Goal: Check status: Check status

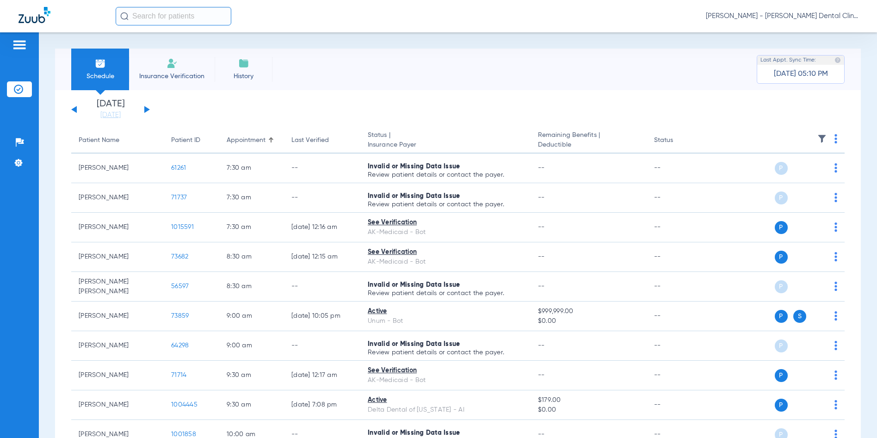
click at [797, 12] on span "[PERSON_NAME] - [PERSON_NAME] Dental Clinic | SEARHC" at bounding box center [782, 16] width 153 height 9
click at [810, 28] on button "Account Selection" at bounding box center [824, 33] width 67 height 19
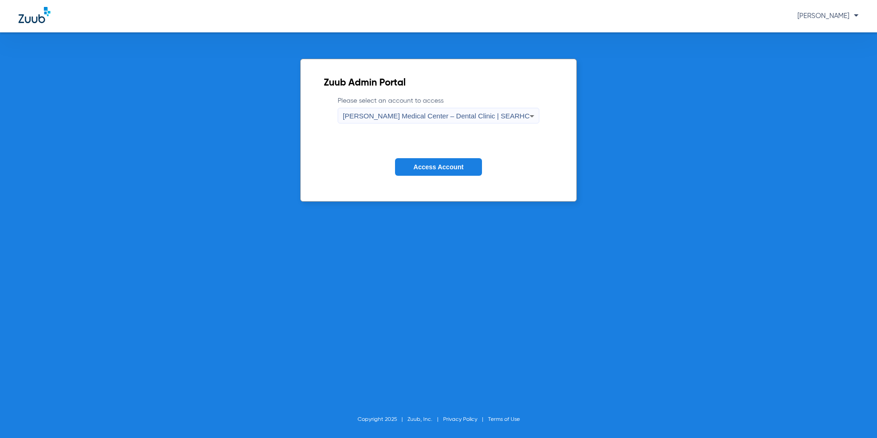
click at [374, 110] on div "[PERSON_NAME] Medical Center – Dental Clinic | SEARHC" at bounding box center [436, 116] width 187 height 16
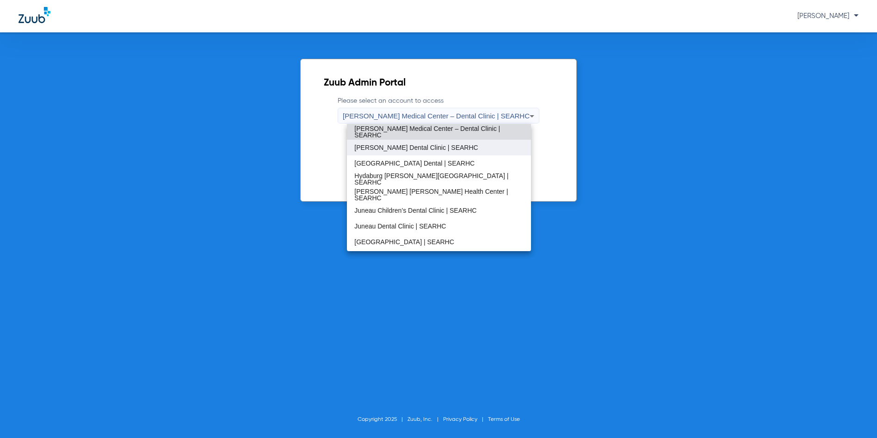
click at [370, 151] on mat-option "[PERSON_NAME] Dental Clinic | SEARHC" at bounding box center [439, 148] width 184 height 16
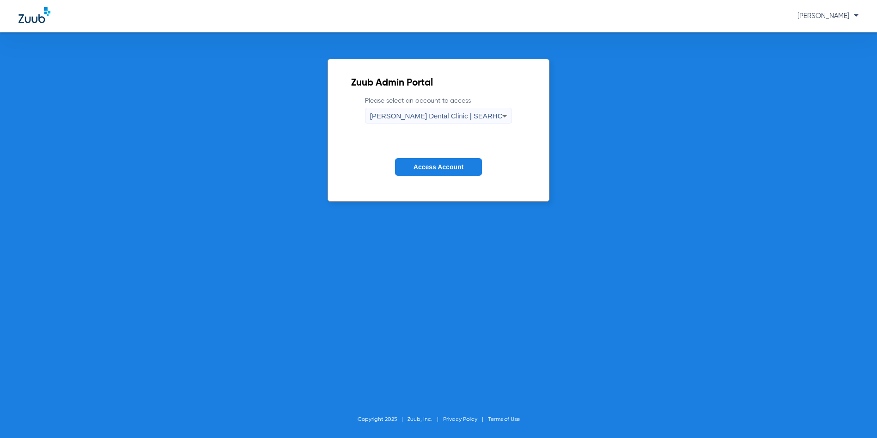
click at [416, 162] on button "Access Account" at bounding box center [438, 167] width 87 height 18
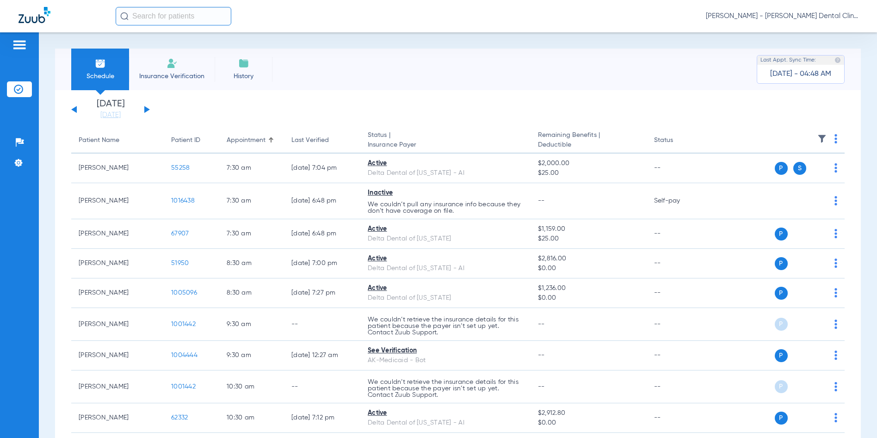
click at [73, 108] on div "[DATE] [DATE] [DATE] [DATE] [DATE] [DATE] [DATE] [DATE] [DATE] [DATE] [DATE] [D…" at bounding box center [110, 110] width 79 height 20
click at [75, 110] on button at bounding box center [74, 109] width 6 height 7
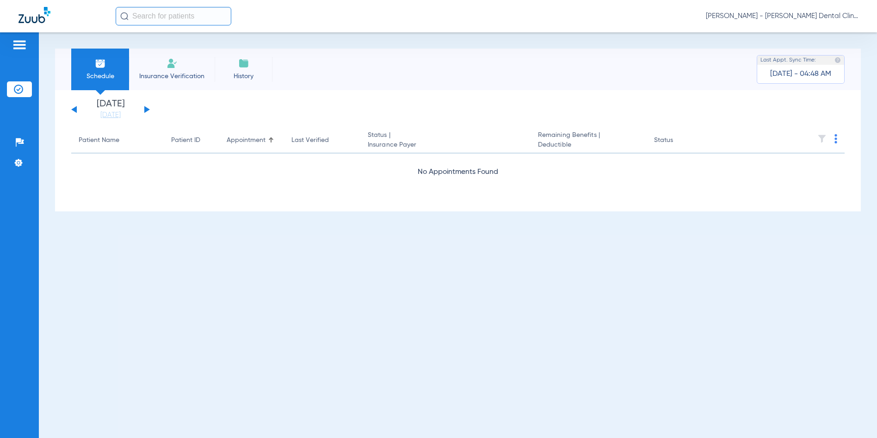
click at [61, 177] on div "[DATE] [DATE] [DATE] [DATE] [DATE] [DATE] [DATE] [DATE] [DATE] [DATE] [DATE] [D…" at bounding box center [458, 150] width 806 height 121
click at [70, 110] on div "[DATE] [DATE] [DATE] [DATE] [DATE] [DATE] [DATE] [DATE] [DATE] [DATE] [DATE] [D…" at bounding box center [458, 150] width 806 height 121
click at [75, 109] on button at bounding box center [74, 109] width 6 height 7
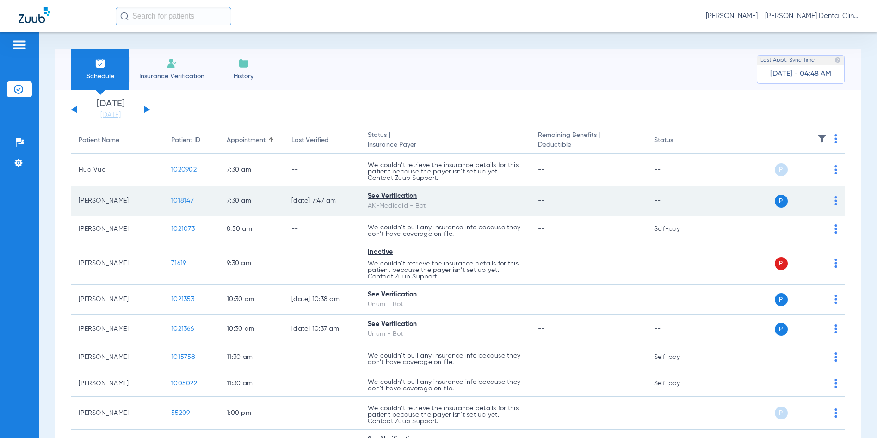
click at [176, 203] on span "1018147" at bounding box center [182, 201] width 23 height 6
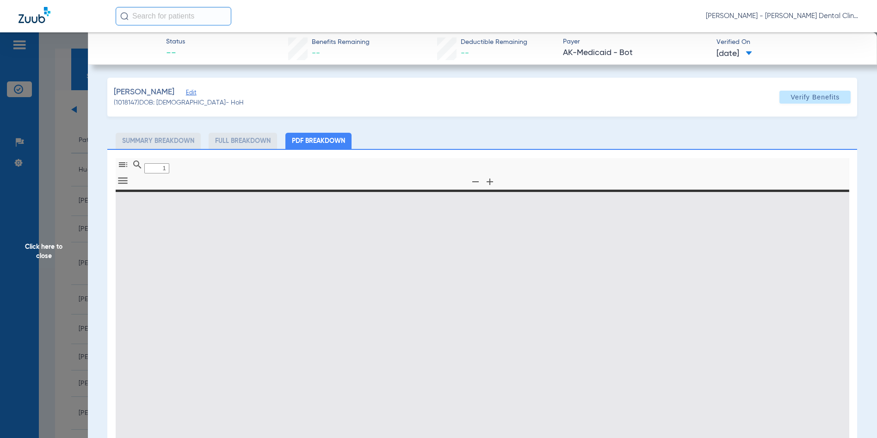
type input "0"
select select "page-width"
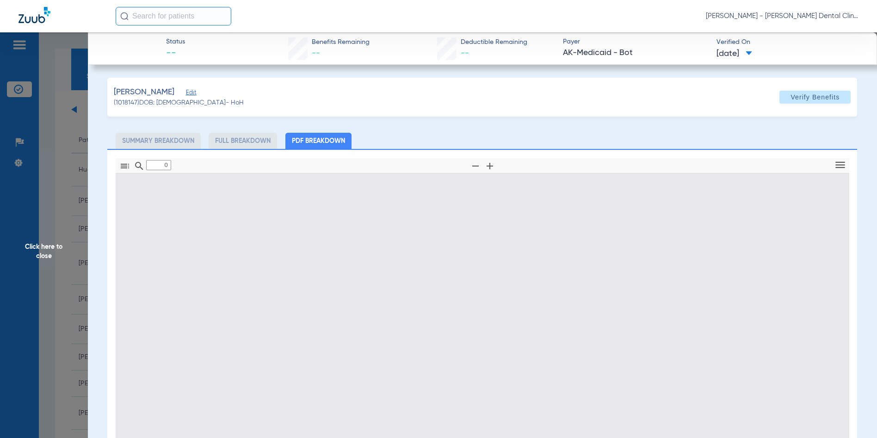
type input "1"
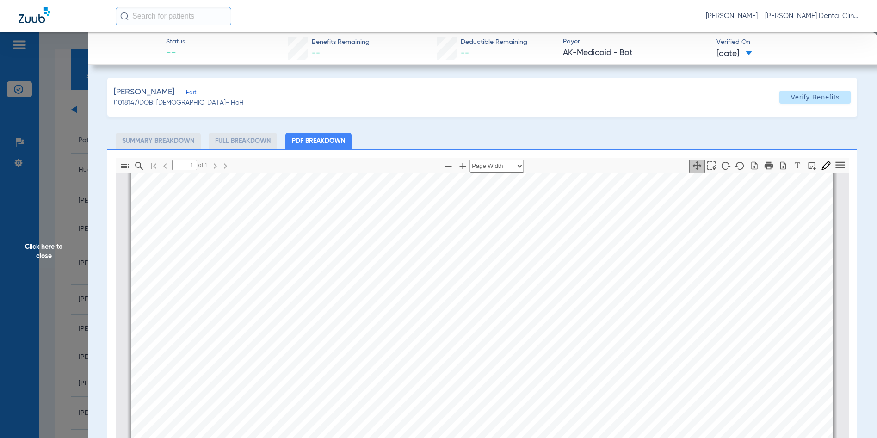
scroll to position [375, 0]
click at [786, 16] on span "[PERSON_NAME] - [PERSON_NAME] Dental Clinic | SEARHC" at bounding box center [782, 16] width 153 height 9
click at [808, 32] on span "Account Selection" at bounding box center [824, 33] width 52 height 6
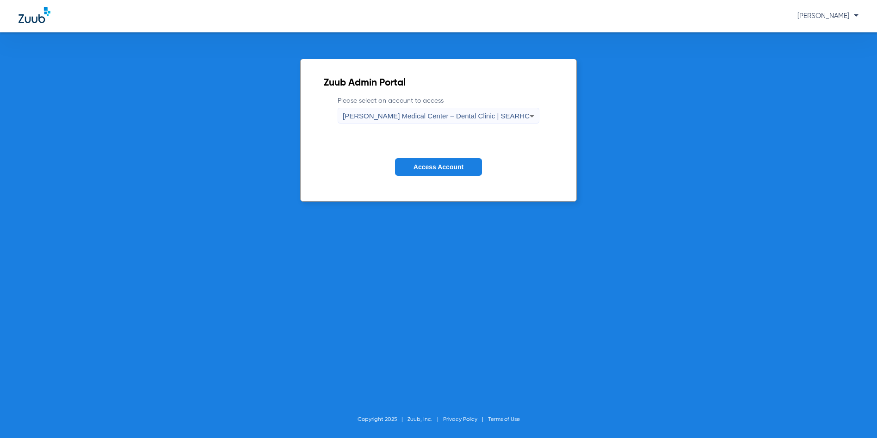
click at [511, 111] on div "[PERSON_NAME] Medical Center – Dental Clinic | SEARHC" at bounding box center [436, 116] width 187 height 16
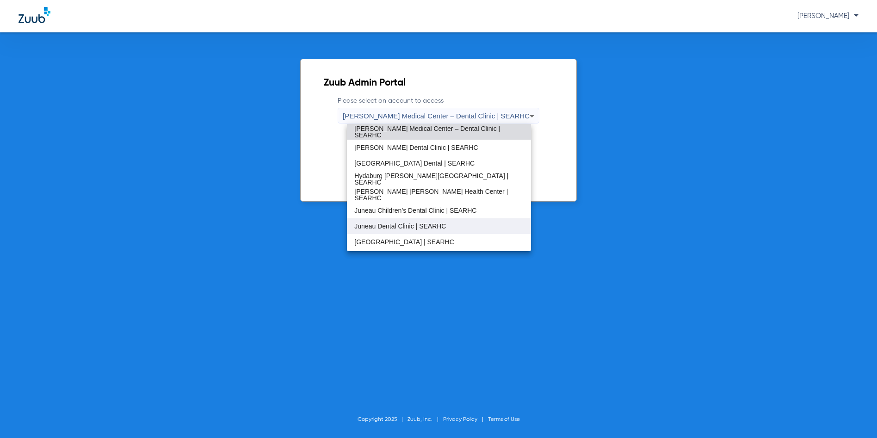
click at [392, 228] on span "Juneau Dental Clinic | SEARHC" at bounding box center [401, 226] width 92 height 6
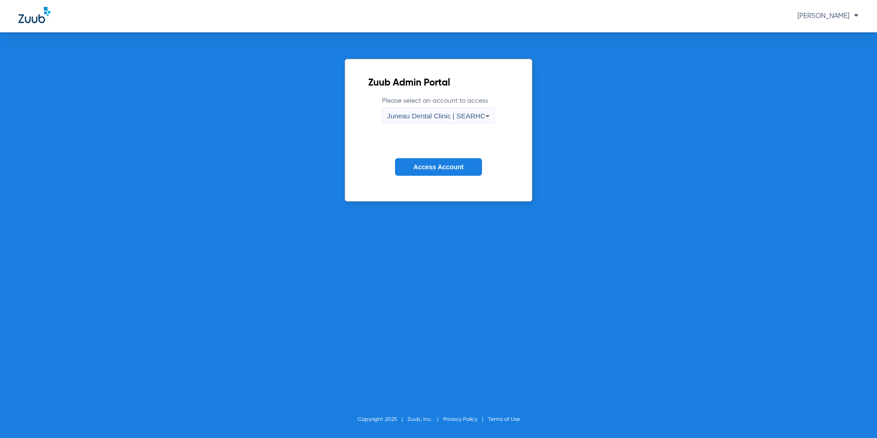
click at [414, 168] on span "Access Account" at bounding box center [439, 166] width 50 height 7
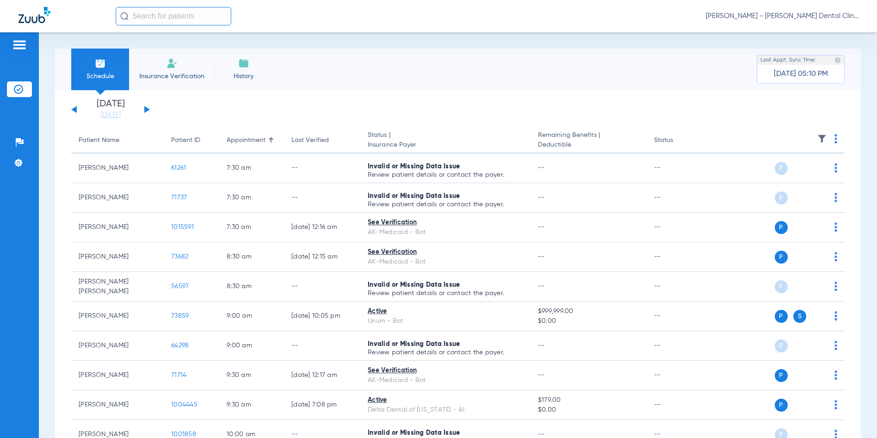
click at [75, 112] on button at bounding box center [74, 109] width 6 height 7
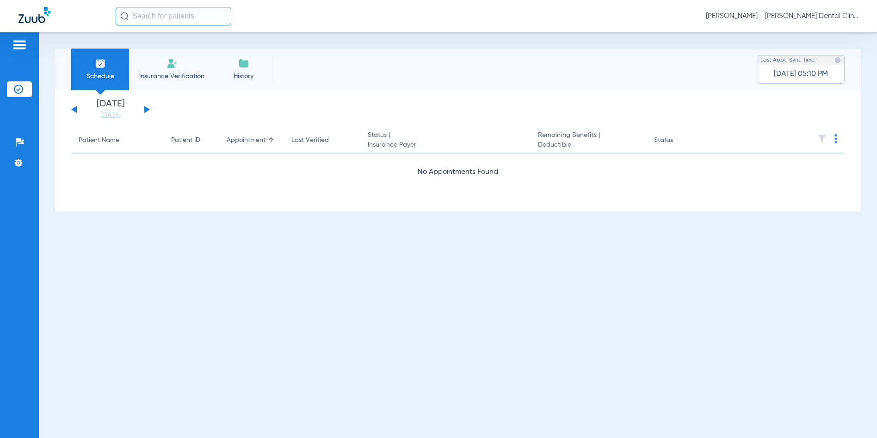
click at [75, 112] on button at bounding box center [74, 109] width 6 height 7
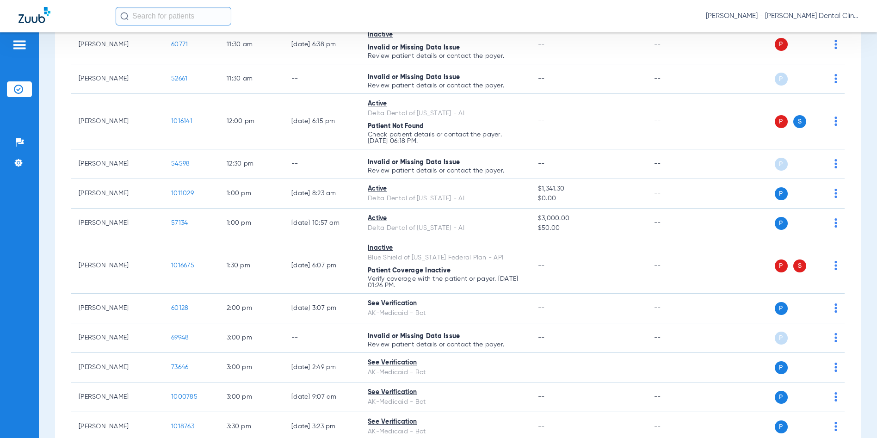
scroll to position [740, 0]
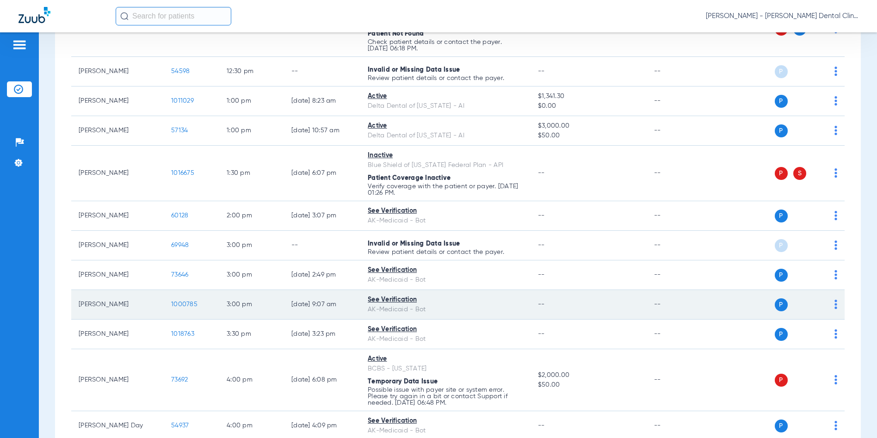
click at [185, 304] on span "1000785" at bounding box center [184, 304] width 26 height 6
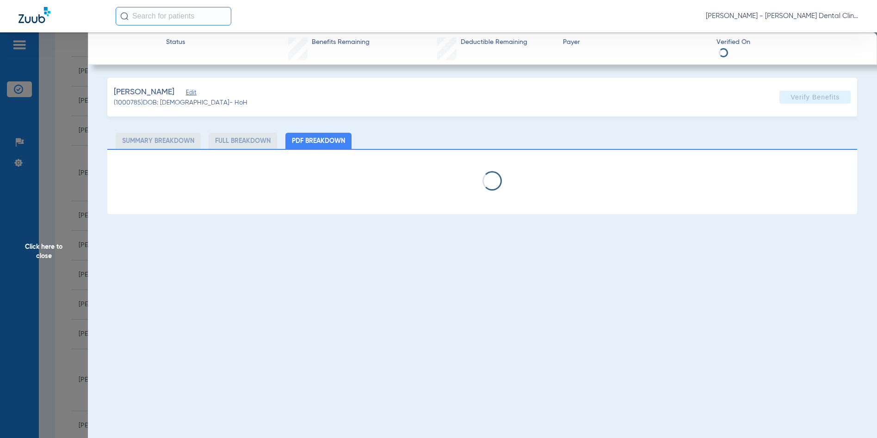
select select "page-width"
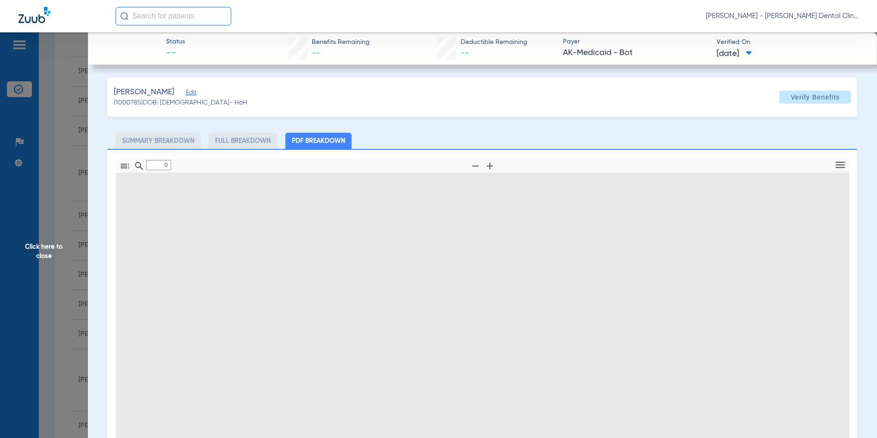
type input "1"
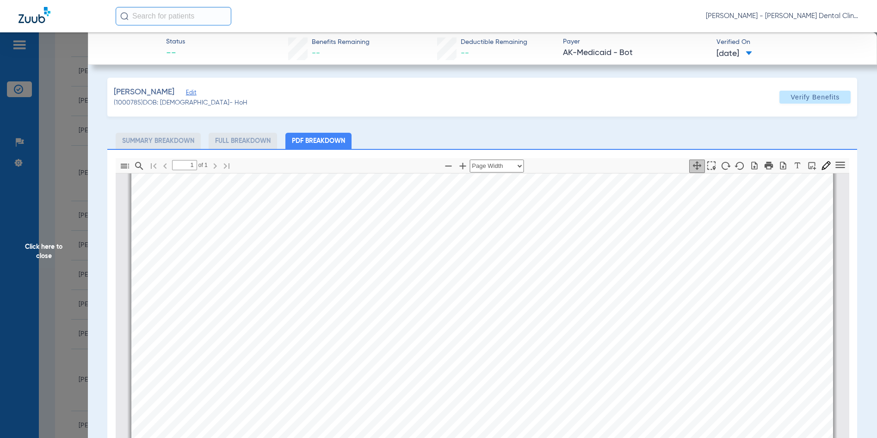
scroll to position [51, 0]
click at [46, 249] on span "Click here to close" at bounding box center [44, 251] width 88 height 438
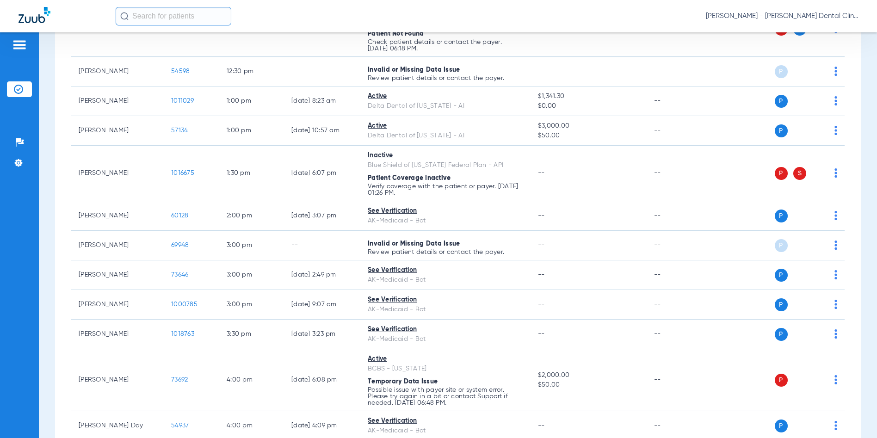
click at [829, 16] on span "[PERSON_NAME] - [PERSON_NAME] Dental Clinic | SEARHC" at bounding box center [782, 16] width 153 height 9
click at [806, 37] on button "Account Selection" at bounding box center [824, 33] width 67 height 19
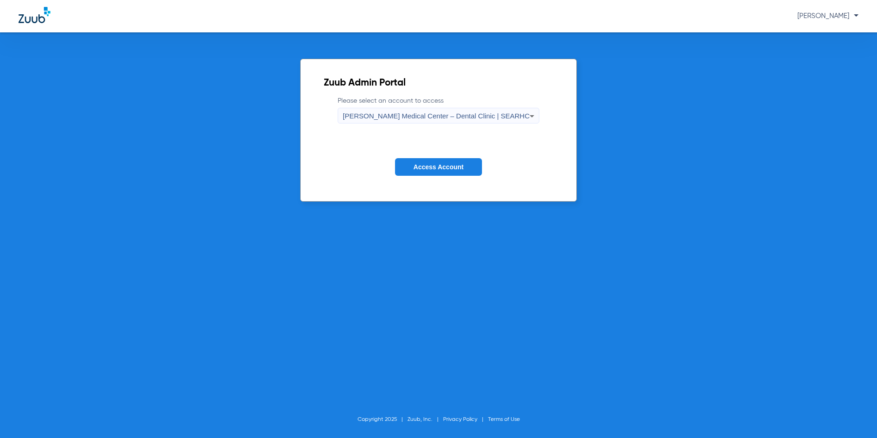
click at [418, 170] on span "Access Account" at bounding box center [439, 166] width 50 height 7
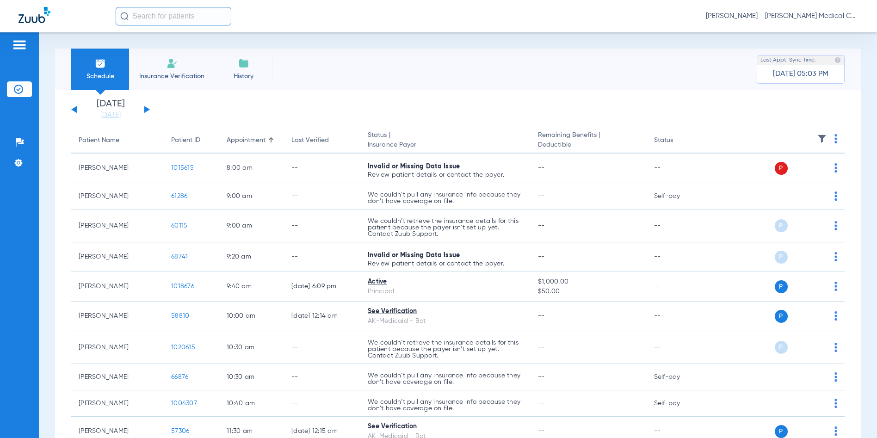
click at [145, 110] on button at bounding box center [147, 109] width 6 height 7
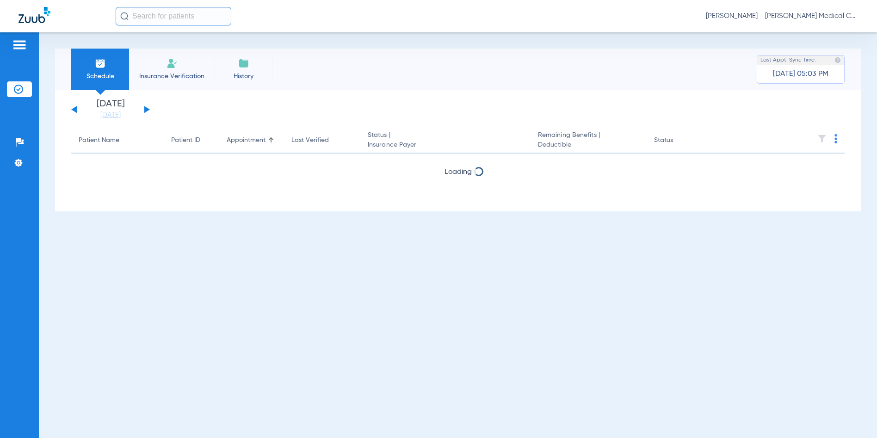
click at [145, 110] on button at bounding box center [147, 109] width 6 height 7
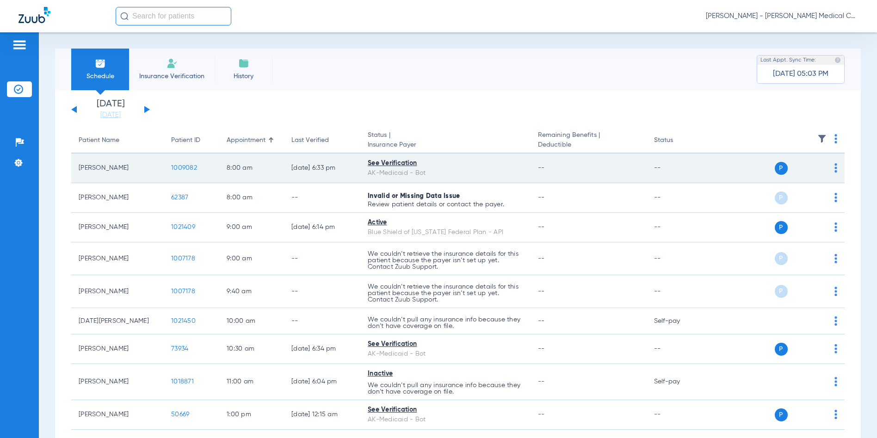
click at [102, 168] on td "[PERSON_NAME]" at bounding box center [117, 169] width 93 height 30
click at [185, 168] on span "1009082" at bounding box center [184, 168] width 26 height 6
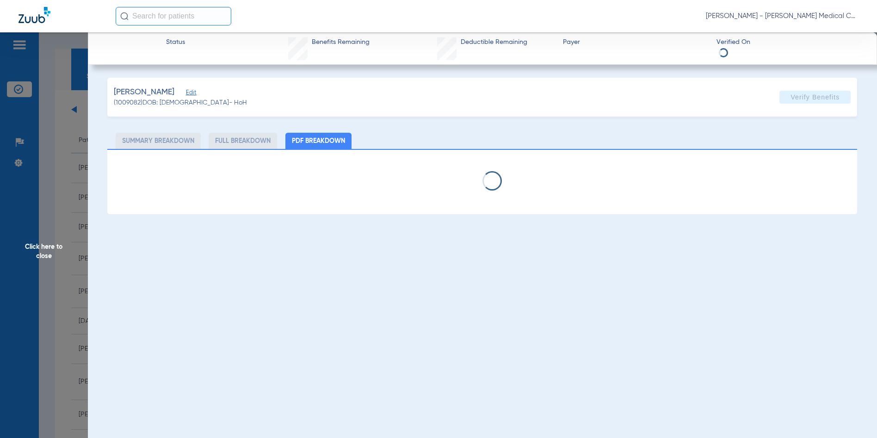
select select "page-width"
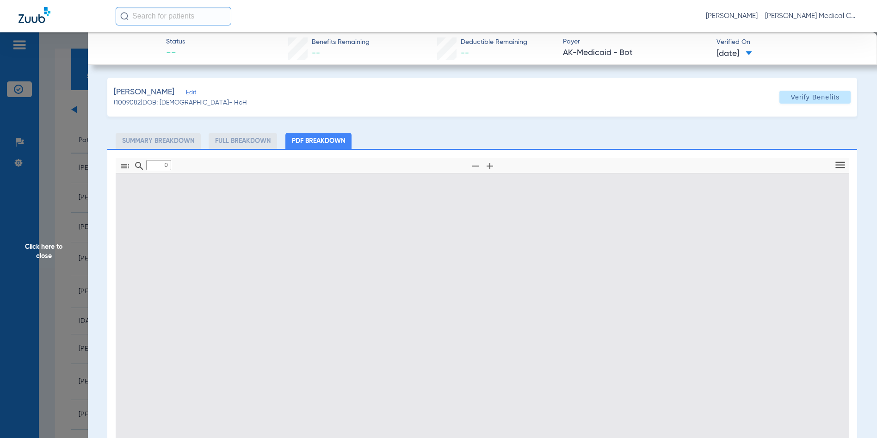
type input "1"
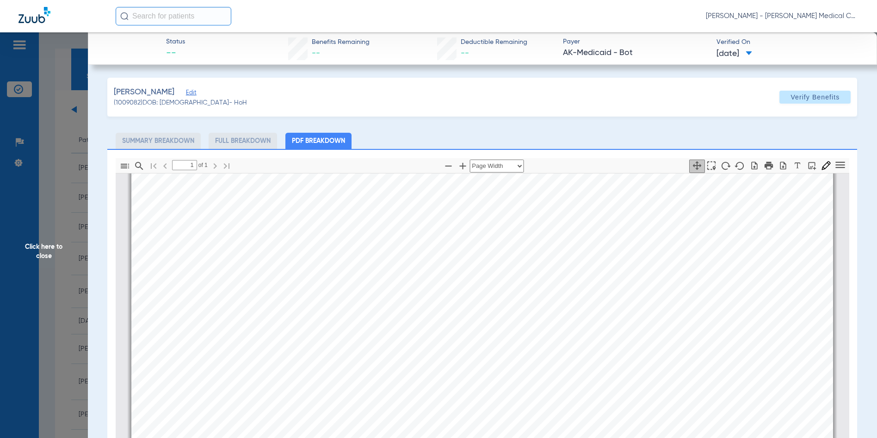
scroll to position [560, 0]
click at [41, 254] on span "Click here to close" at bounding box center [44, 251] width 88 height 438
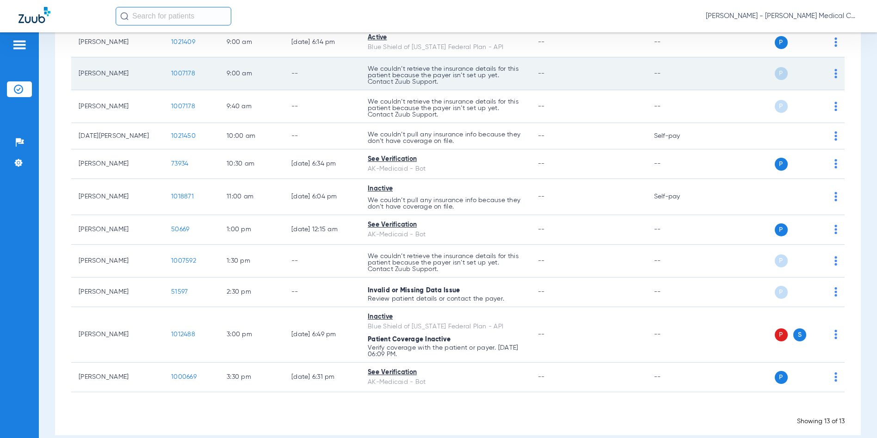
scroll to position [199, 0]
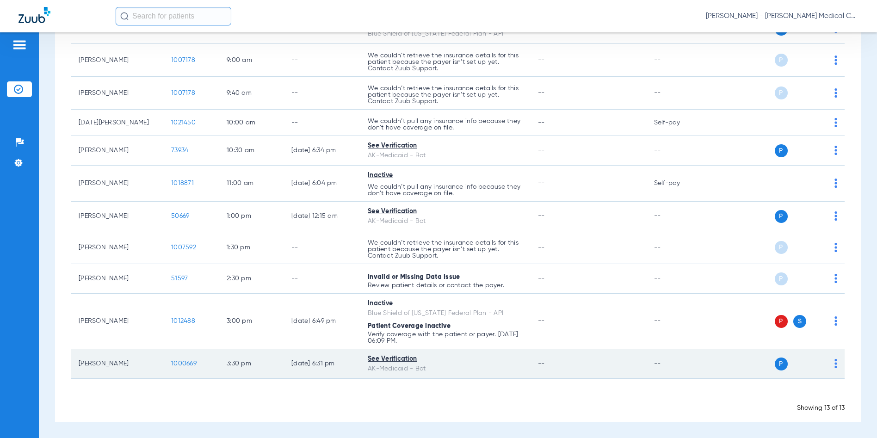
click at [186, 367] on td "1000669" at bounding box center [192, 364] width 56 height 30
click at [185, 364] on span "1000669" at bounding box center [183, 364] width 25 height 6
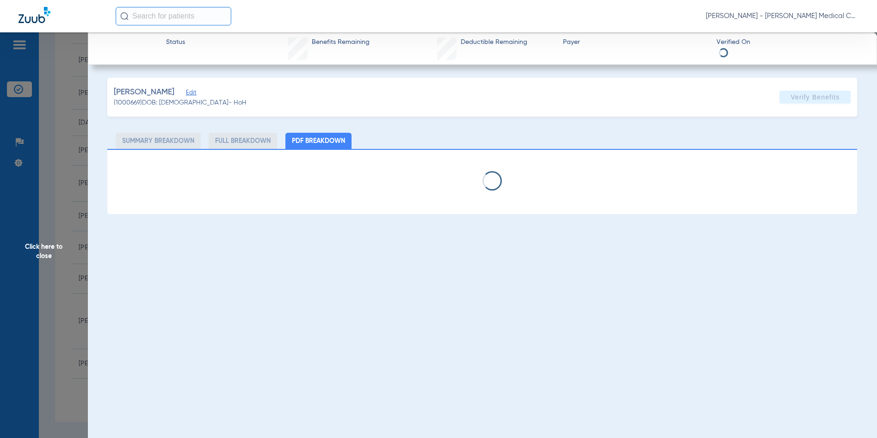
select select "page-width"
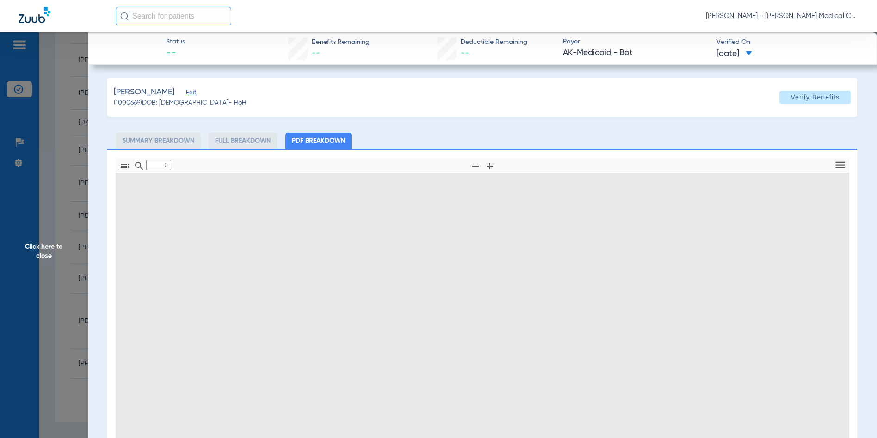
type input "1"
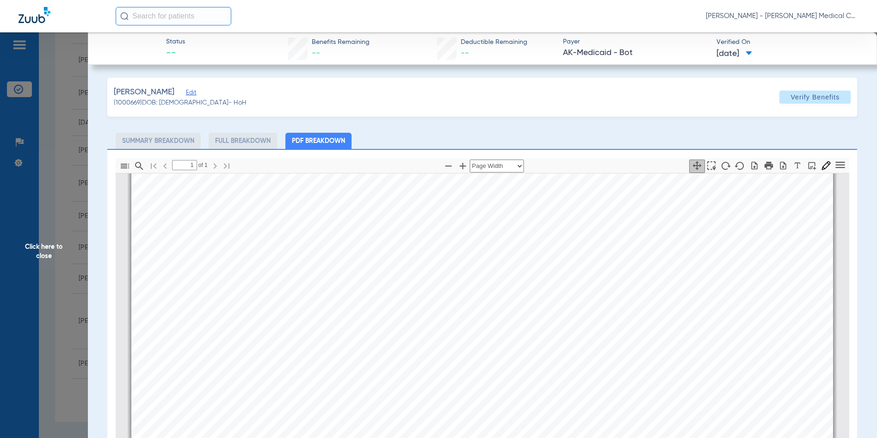
scroll to position [375, 0]
click at [50, 249] on span "Click here to close" at bounding box center [44, 251] width 88 height 438
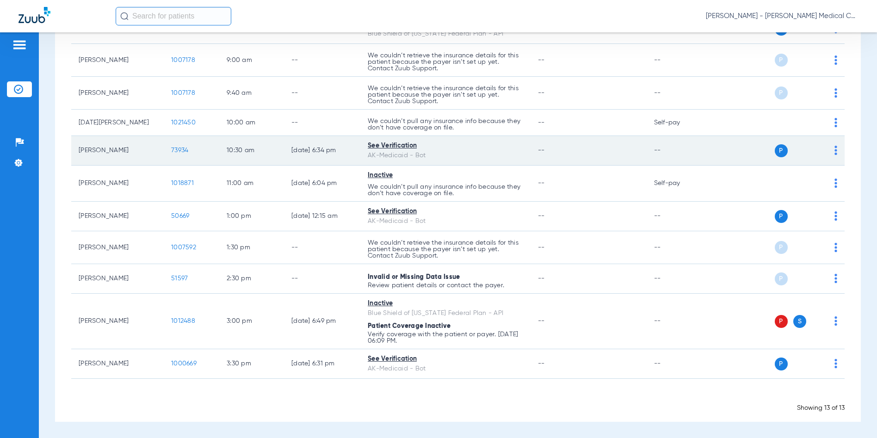
scroll to position [106, 0]
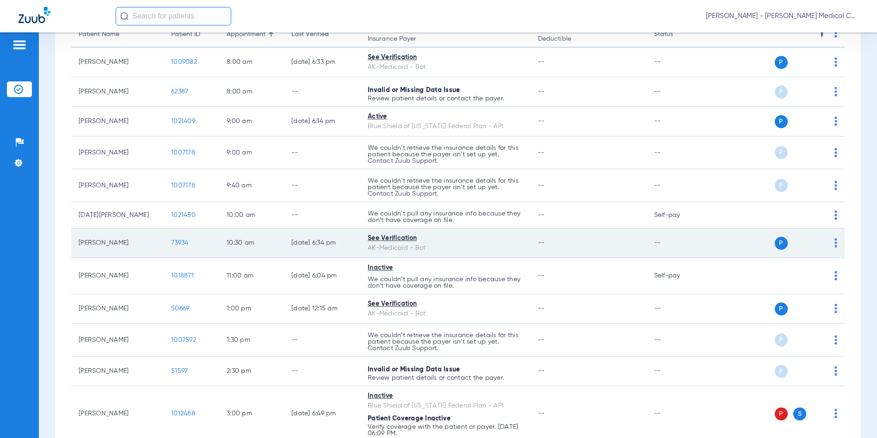
drag, startPoint x: 658, startPoint y: 243, endPoint x: 688, endPoint y: 253, distance: 31.2
click at [688, 253] on tbody "[PERSON_NAME] 1009082 8:00 AM [DATE] 6:33 PM See Verification AK-Medicaid - Bot…" at bounding box center [458, 260] width 774 height 424
click at [178, 240] on span "73934" at bounding box center [179, 243] width 17 height 6
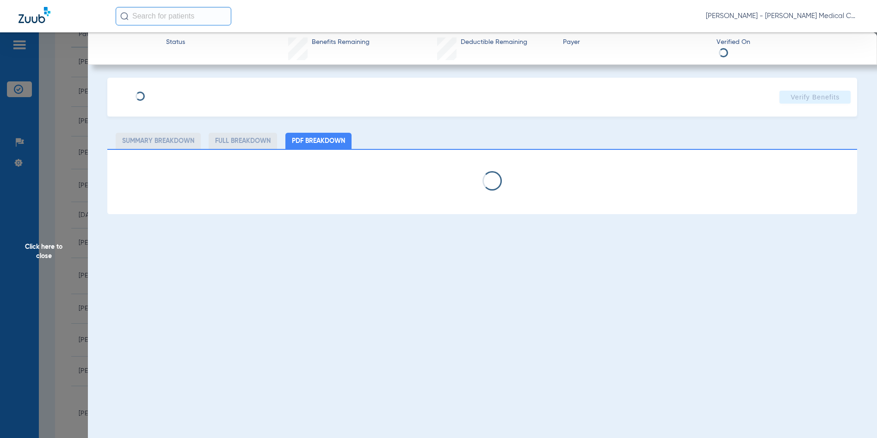
select select "page-width"
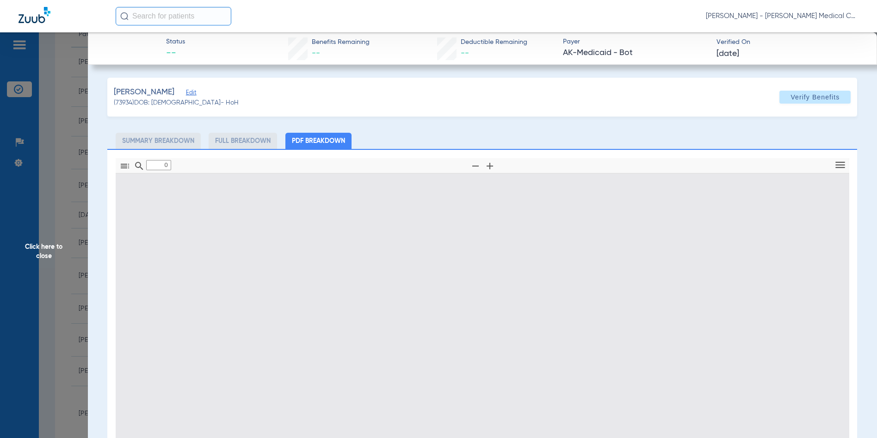
type input "1"
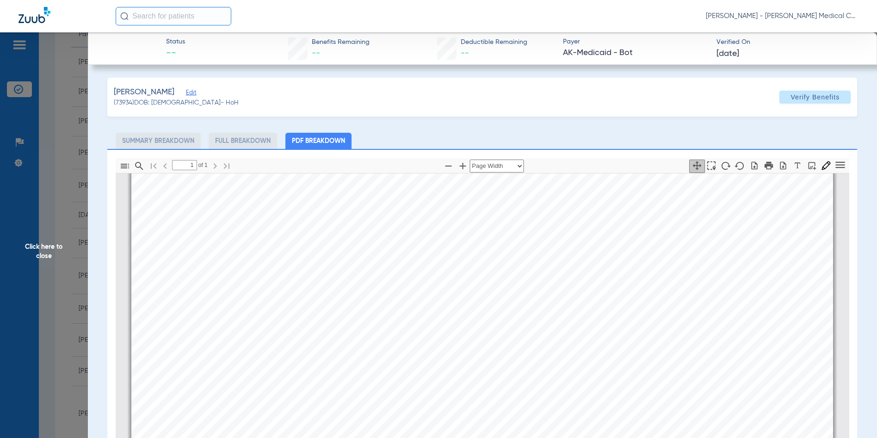
scroll to position [236, 0]
click at [38, 249] on span "Click here to close" at bounding box center [44, 251] width 88 height 438
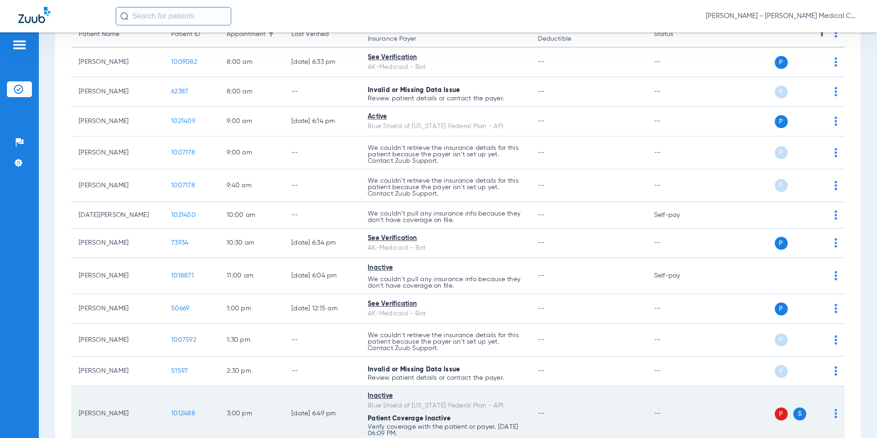
click at [175, 411] on span "1012488" at bounding box center [183, 414] width 24 height 6
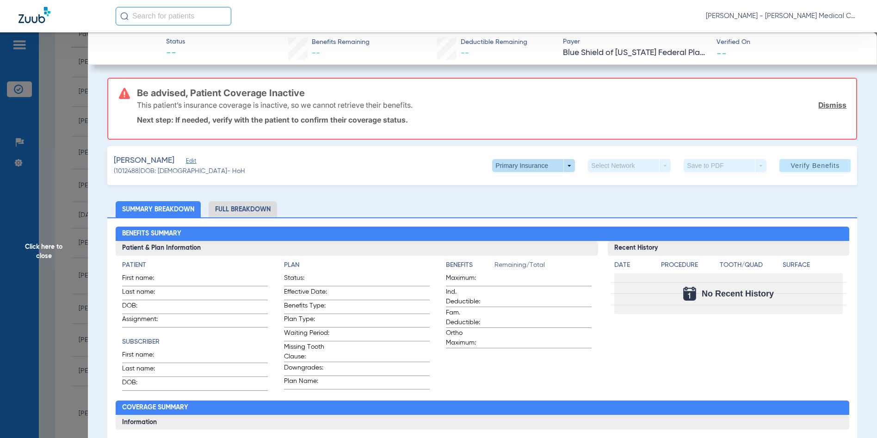
click at [560, 168] on span at bounding box center [533, 165] width 83 height 13
click at [531, 199] on span "Secondary Insurance" at bounding box center [524, 202] width 61 height 6
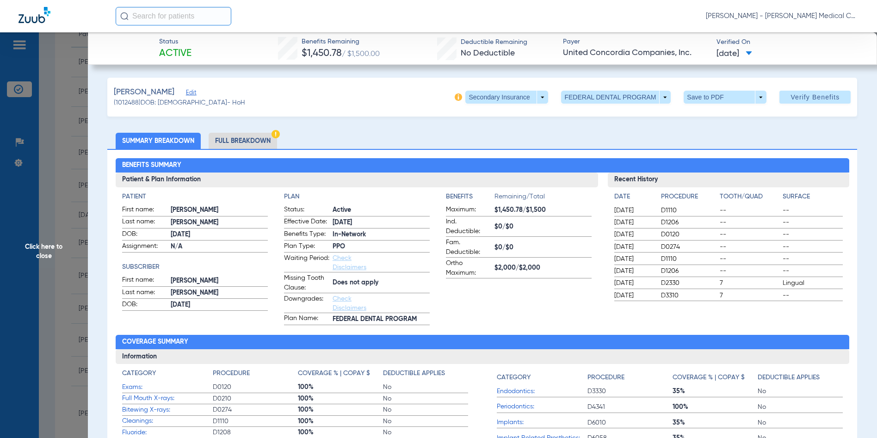
click at [40, 246] on span "Click here to close" at bounding box center [44, 251] width 88 height 438
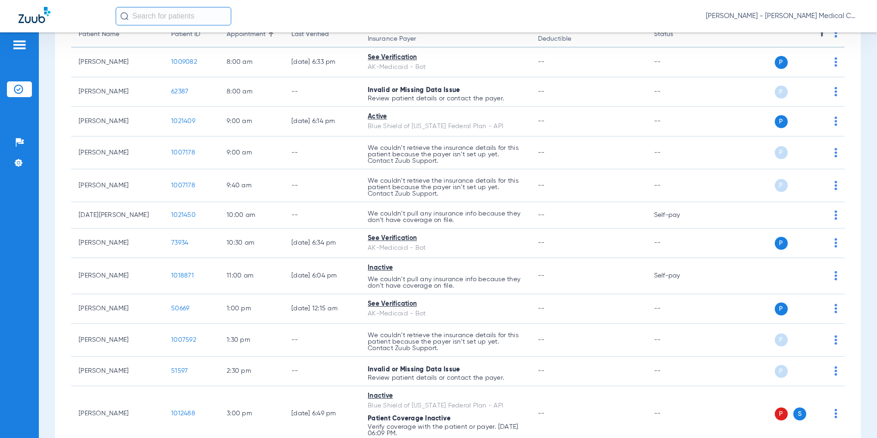
click at [827, 16] on span "[PERSON_NAME] - [PERSON_NAME] Medical Center – Dental Clinic | SEARHC" at bounding box center [782, 16] width 153 height 9
click at [809, 30] on span "Account Selection" at bounding box center [824, 33] width 52 height 6
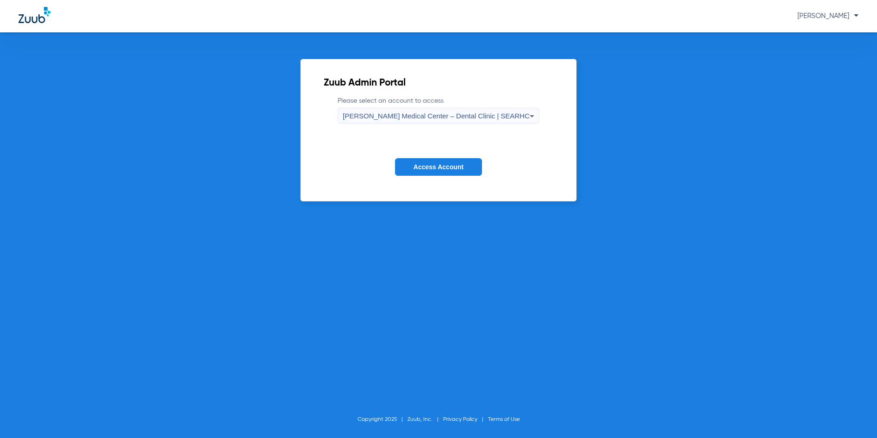
click at [474, 116] on span "[PERSON_NAME] Medical Center – Dental Clinic | SEARHC" at bounding box center [436, 116] width 187 height 8
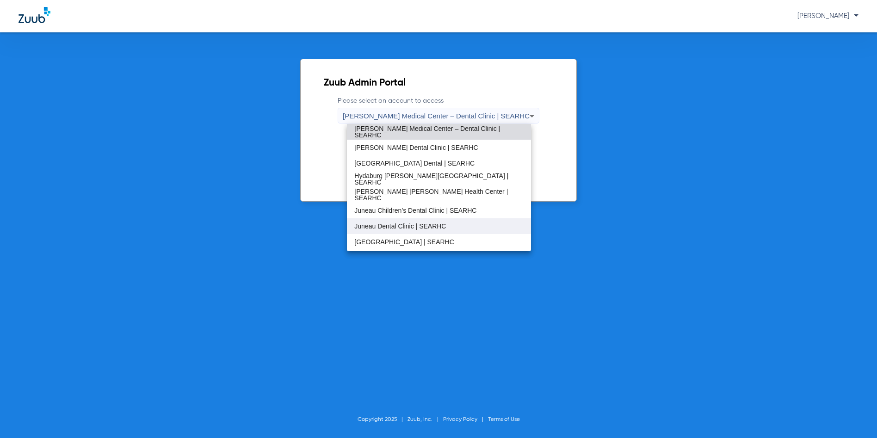
click at [392, 224] on span "Juneau Dental Clinic | SEARHC" at bounding box center [401, 226] width 92 height 6
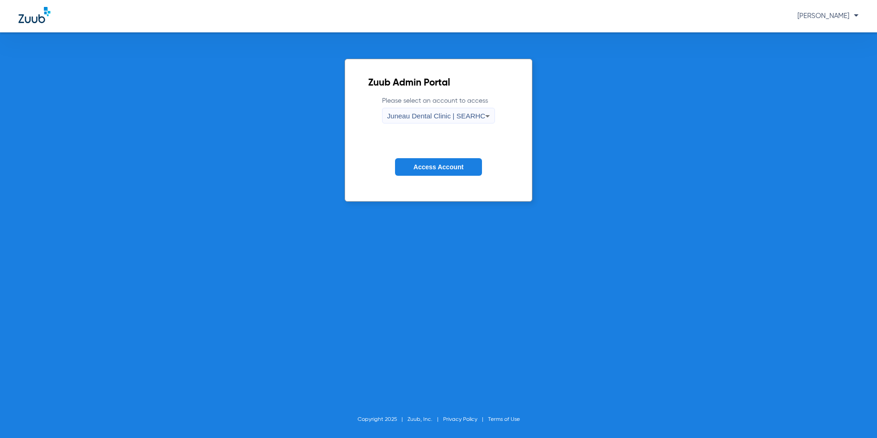
click at [426, 170] on span "Access Account" at bounding box center [439, 166] width 50 height 7
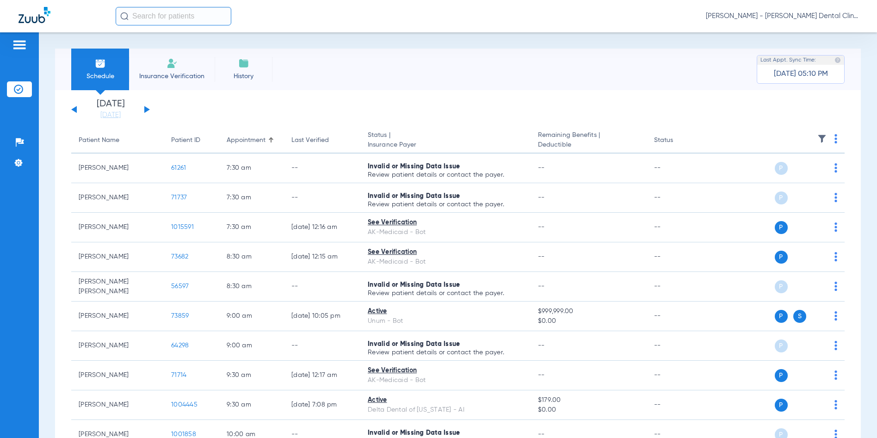
click at [146, 108] on button at bounding box center [147, 109] width 6 height 7
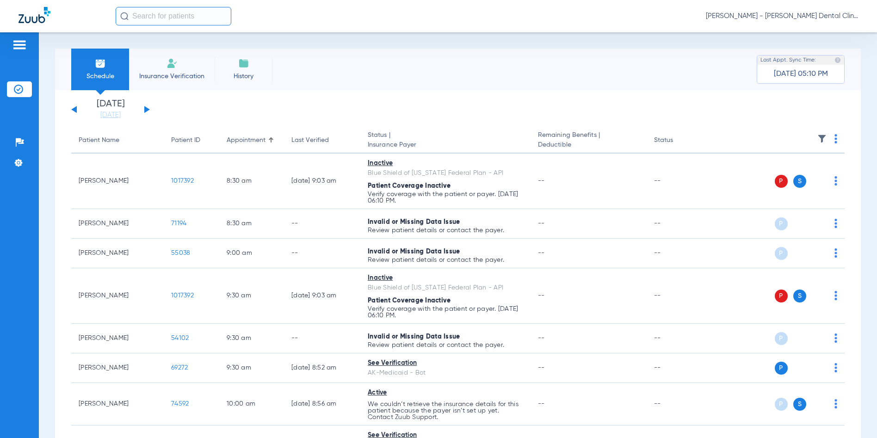
click at [146, 108] on button at bounding box center [147, 109] width 6 height 7
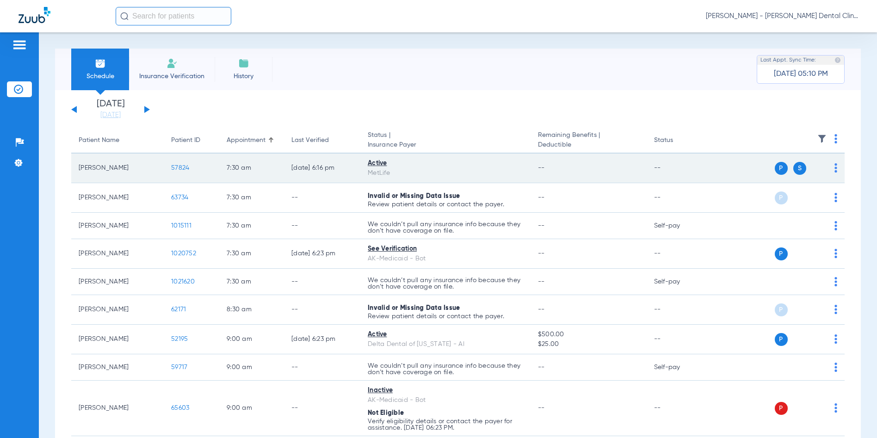
click at [178, 165] on span "57824" at bounding box center [180, 168] width 18 height 6
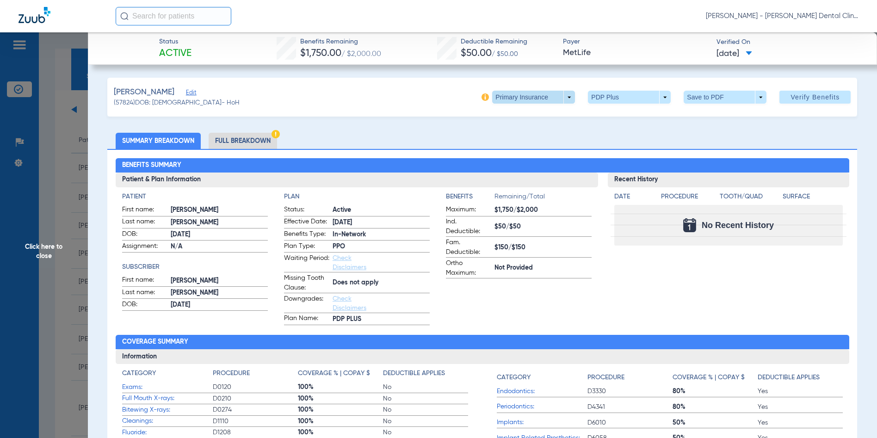
click at [561, 98] on span at bounding box center [533, 97] width 83 height 13
click at [542, 131] on span "Secondary Insurance" at bounding box center [524, 134] width 61 height 6
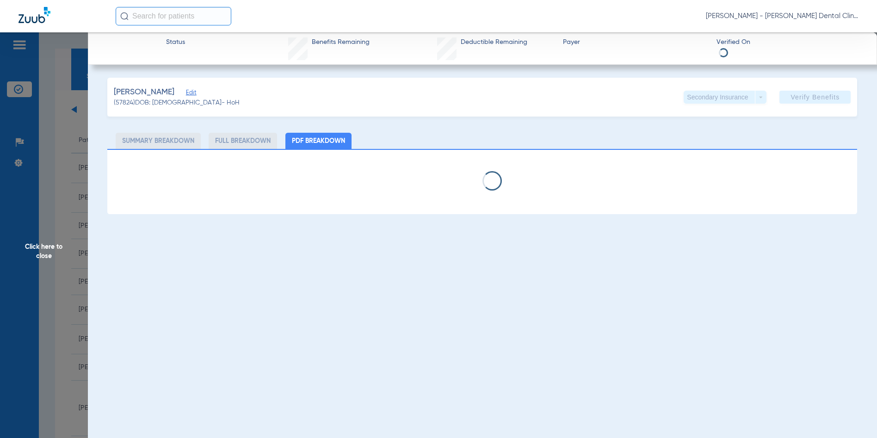
select select "page-width"
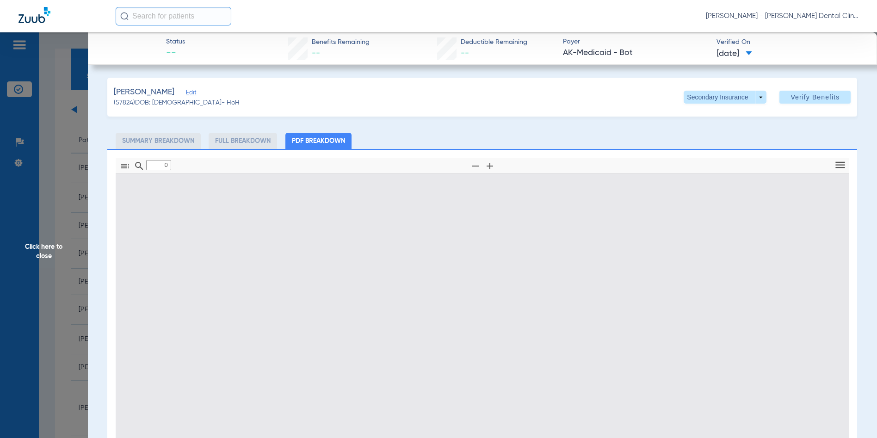
type input "1"
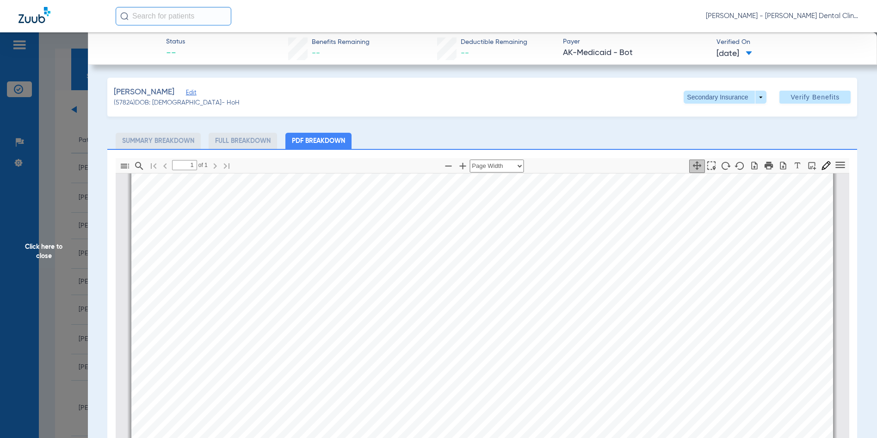
scroll to position [421, 0]
click at [54, 249] on span "Click here to close" at bounding box center [44, 251] width 88 height 438
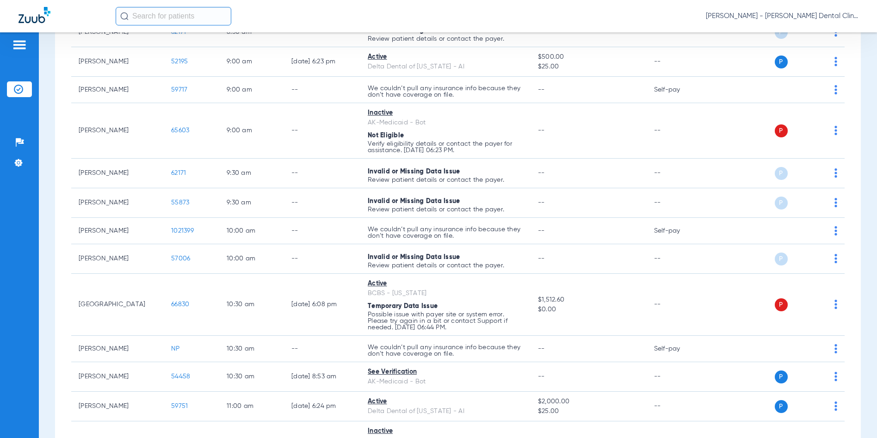
scroll to position [324, 0]
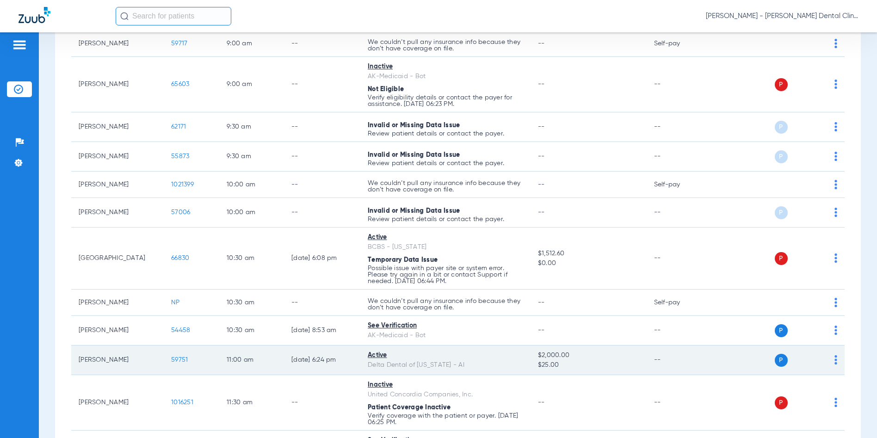
click at [180, 359] on span "59751" at bounding box center [179, 360] width 17 height 6
